Goal: Task Accomplishment & Management: Manage account settings

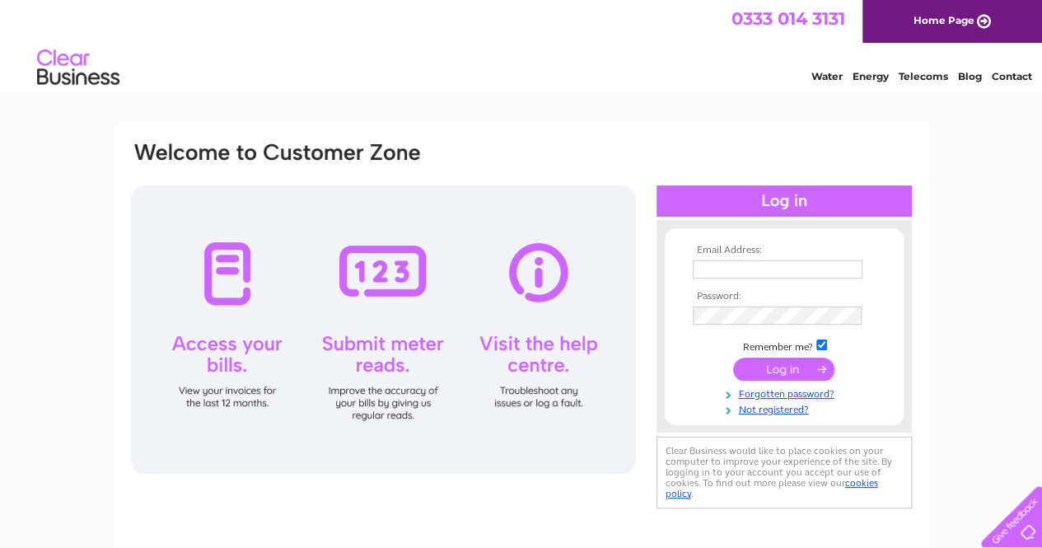
type input "terminal5papershop@gmail.com"
click at [781, 375] on input "submit" at bounding box center [783, 369] width 101 height 23
click at [805, 363] on input "submit" at bounding box center [783, 369] width 101 height 23
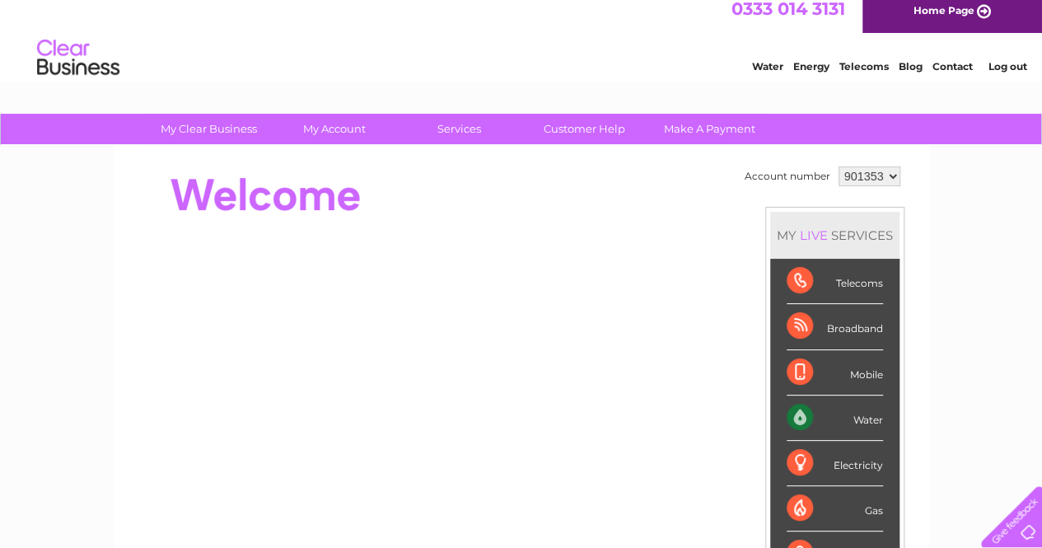
scroll to position [8, 0]
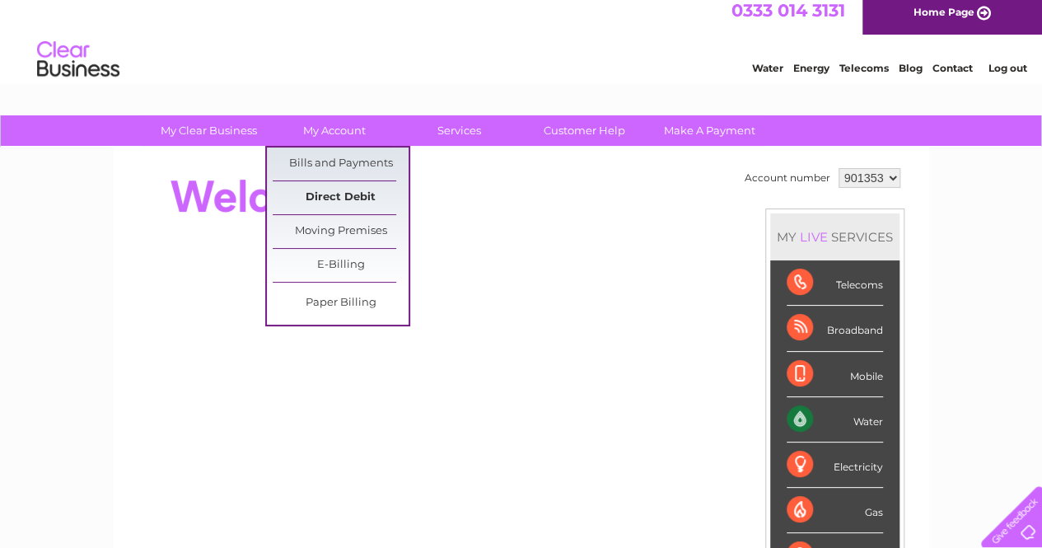
click at [336, 199] on link "Direct Debit" at bounding box center [341, 197] width 136 height 33
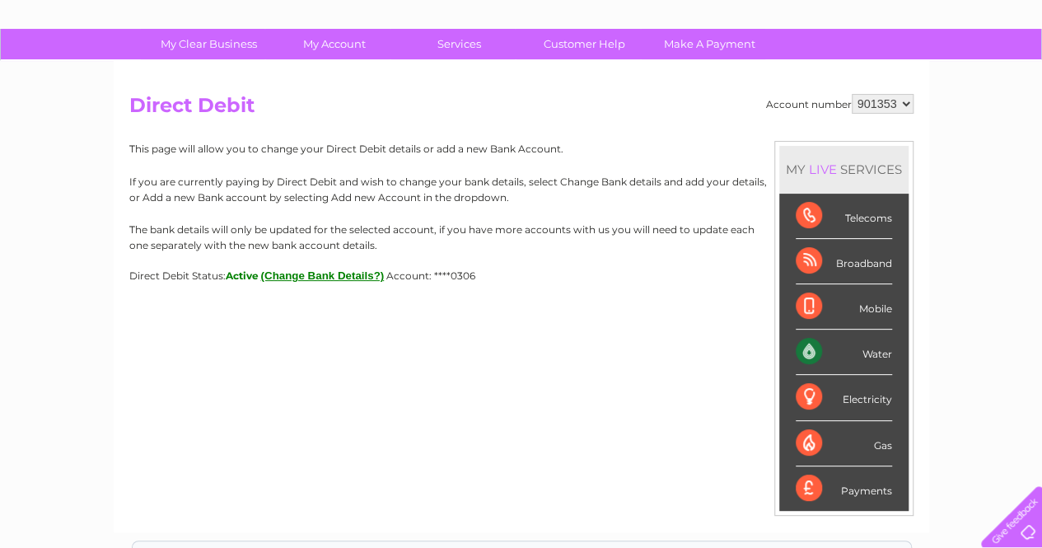
scroll to position [96, 0]
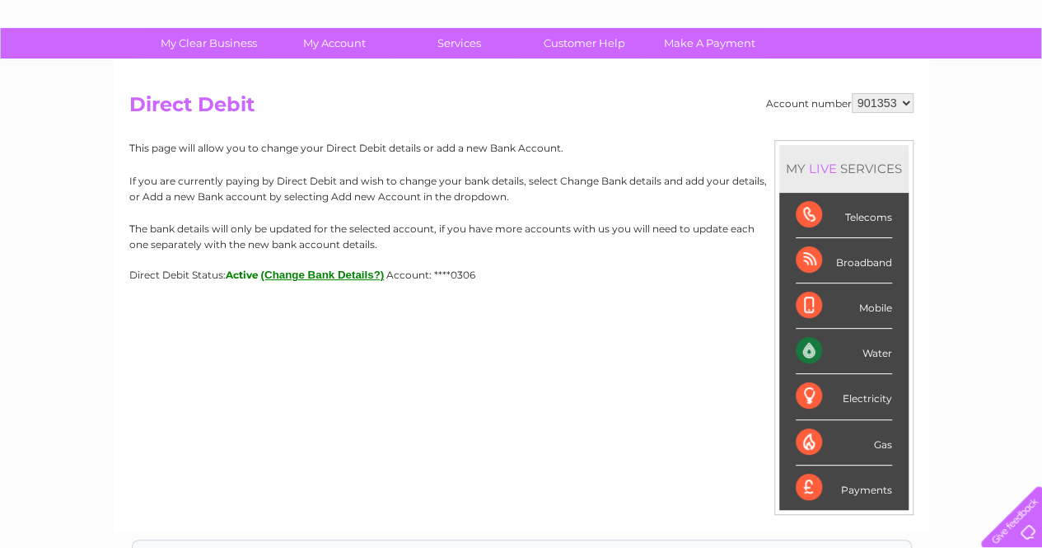
click at [348, 274] on button "(Change Bank Details?)" at bounding box center [323, 275] width 124 height 12
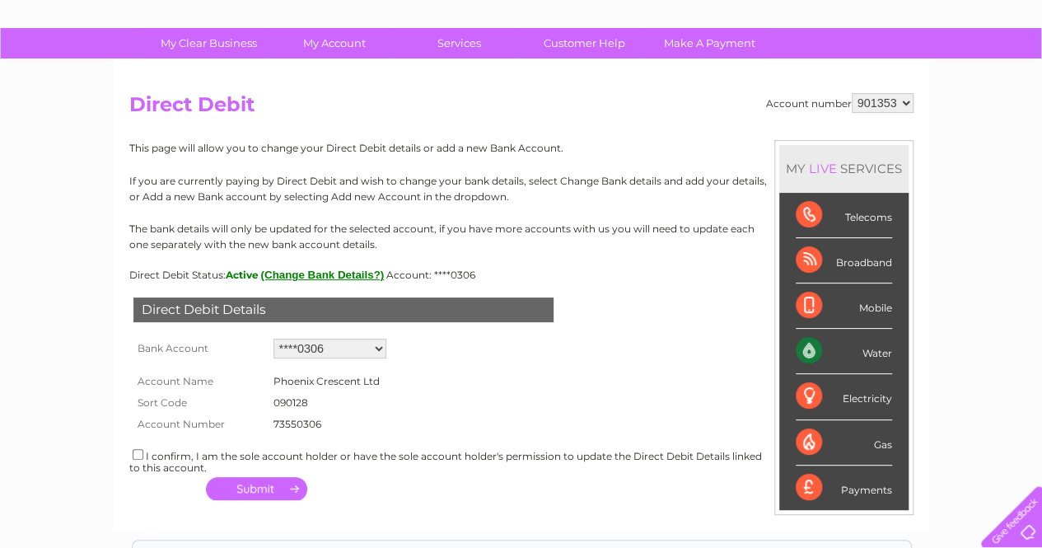
click at [377, 351] on select "Add new account ****0306 ****1985 ****0306" at bounding box center [330, 349] width 113 height 20
click at [377, 347] on select "Add new account ****0306 ****1985 ****0306" at bounding box center [330, 349] width 113 height 20
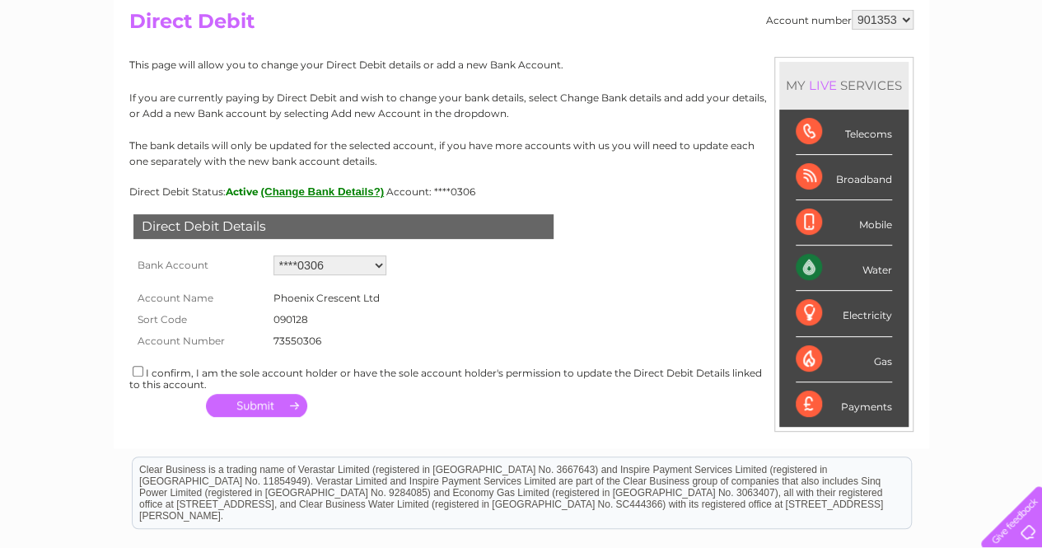
scroll to position [180, 0]
click at [376, 269] on select "Add new account ****0306 ****1985 ****0306" at bounding box center [330, 265] width 113 height 20
click at [337, 184] on div "This page will allow you to change your Direct Debit details or add a new Bank …" at bounding box center [521, 126] width 784 height 141
click at [341, 193] on button "(Change Bank Details?)" at bounding box center [323, 191] width 124 height 12
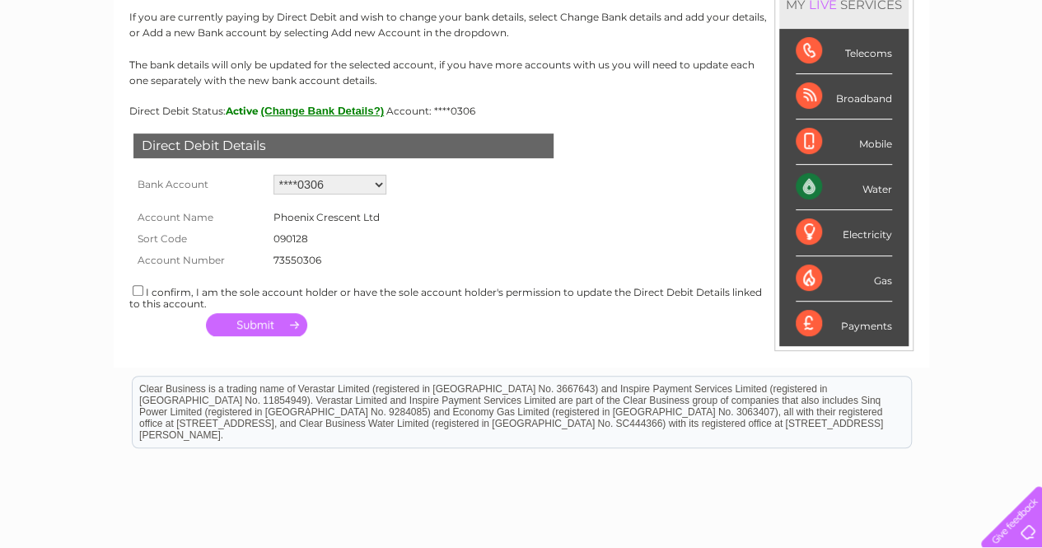
scroll to position [259, 0]
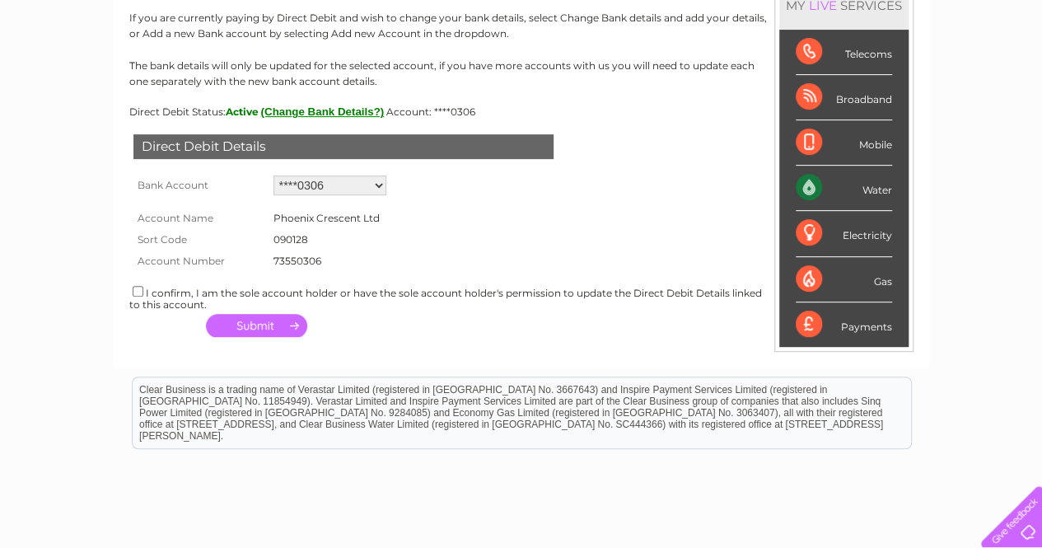
click at [372, 189] on select "Add new account ****0306 ****1985 ****0306" at bounding box center [330, 185] width 113 height 20
click at [137, 290] on input "checkbox" at bounding box center [138, 291] width 11 height 11
checkbox input "true"
click at [262, 329] on button "button" at bounding box center [256, 325] width 101 height 23
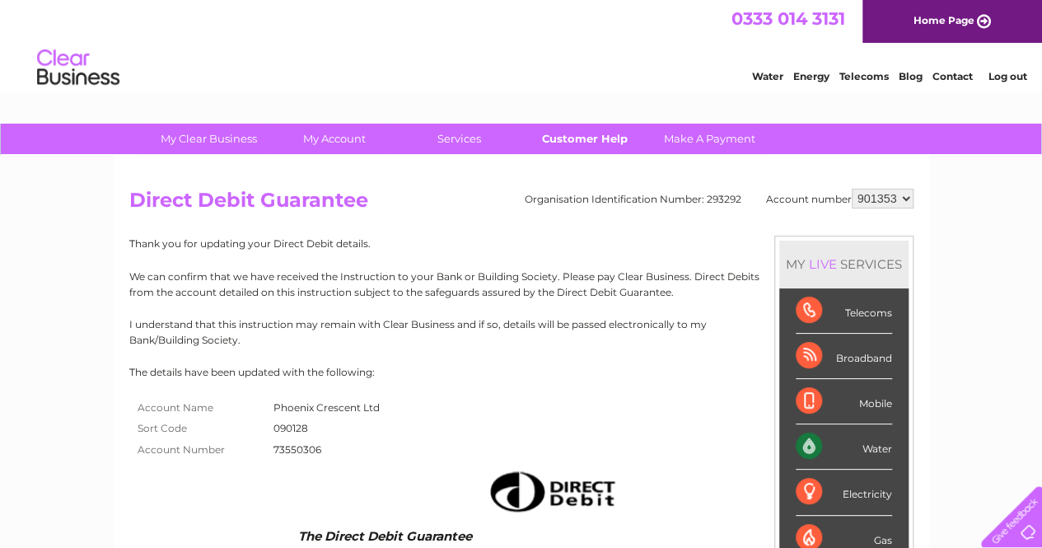
click at [592, 136] on link "Customer Help" at bounding box center [585, 139] width 136 height 30
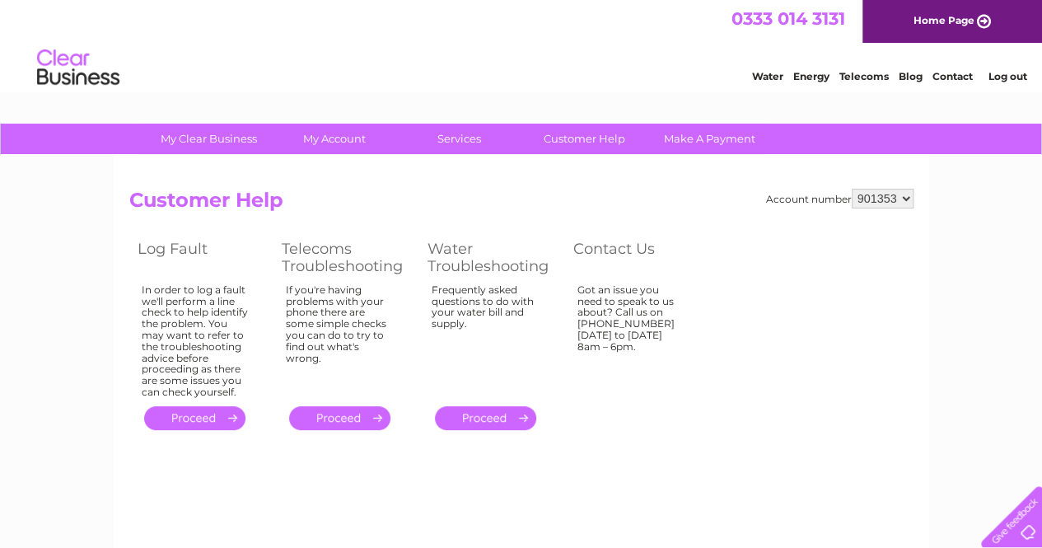
click at [908, 200] on select "901353" at bounding box center [883, 199] width 62 height 20
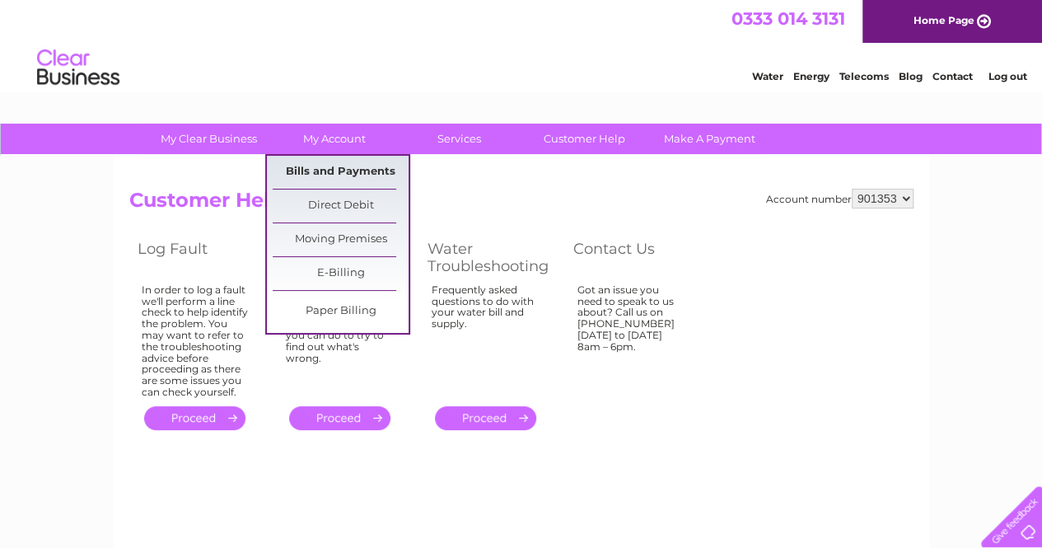
click at [330, 165] on link "Bills and Payments" at bounding box center [341, 172] width 136 height 33
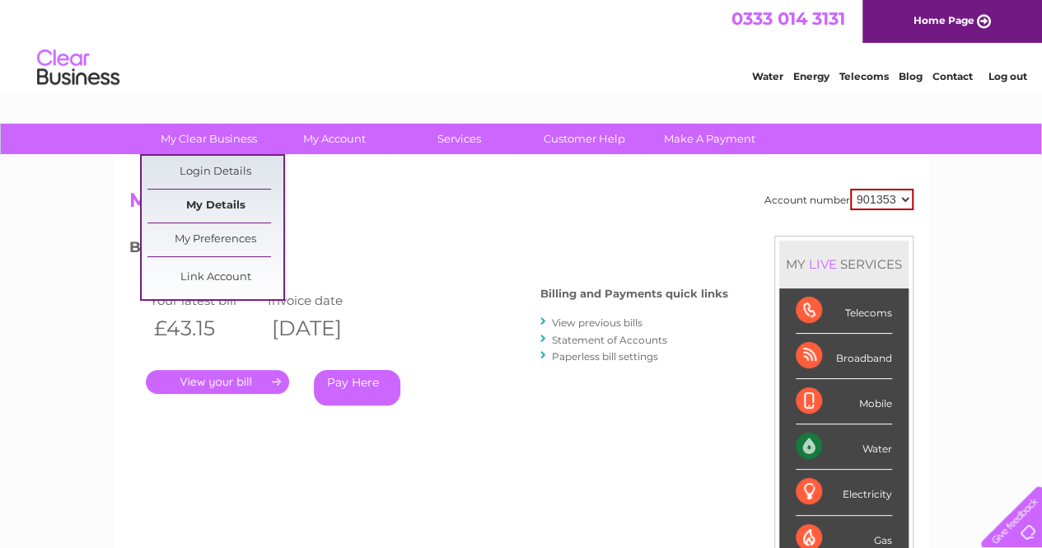
click at [207, 203] on link "My Details" at bounding box center [215, 205] width 136 height 33
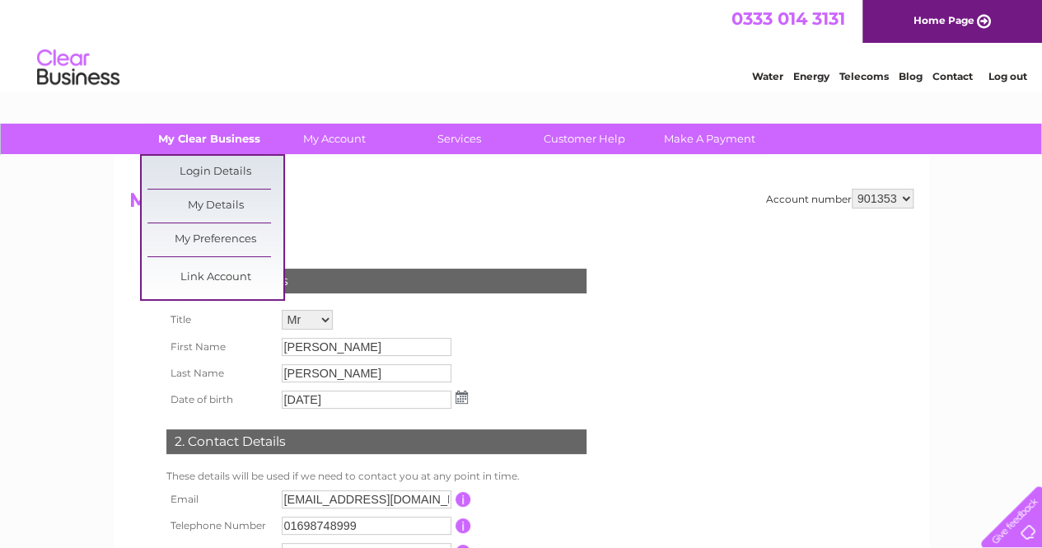
click at [221, 139] on link "My Clear Business" at bounding box center [209, 139] width 136 height 30
